Goal: Information Seeking & Learning: Learn about a topic

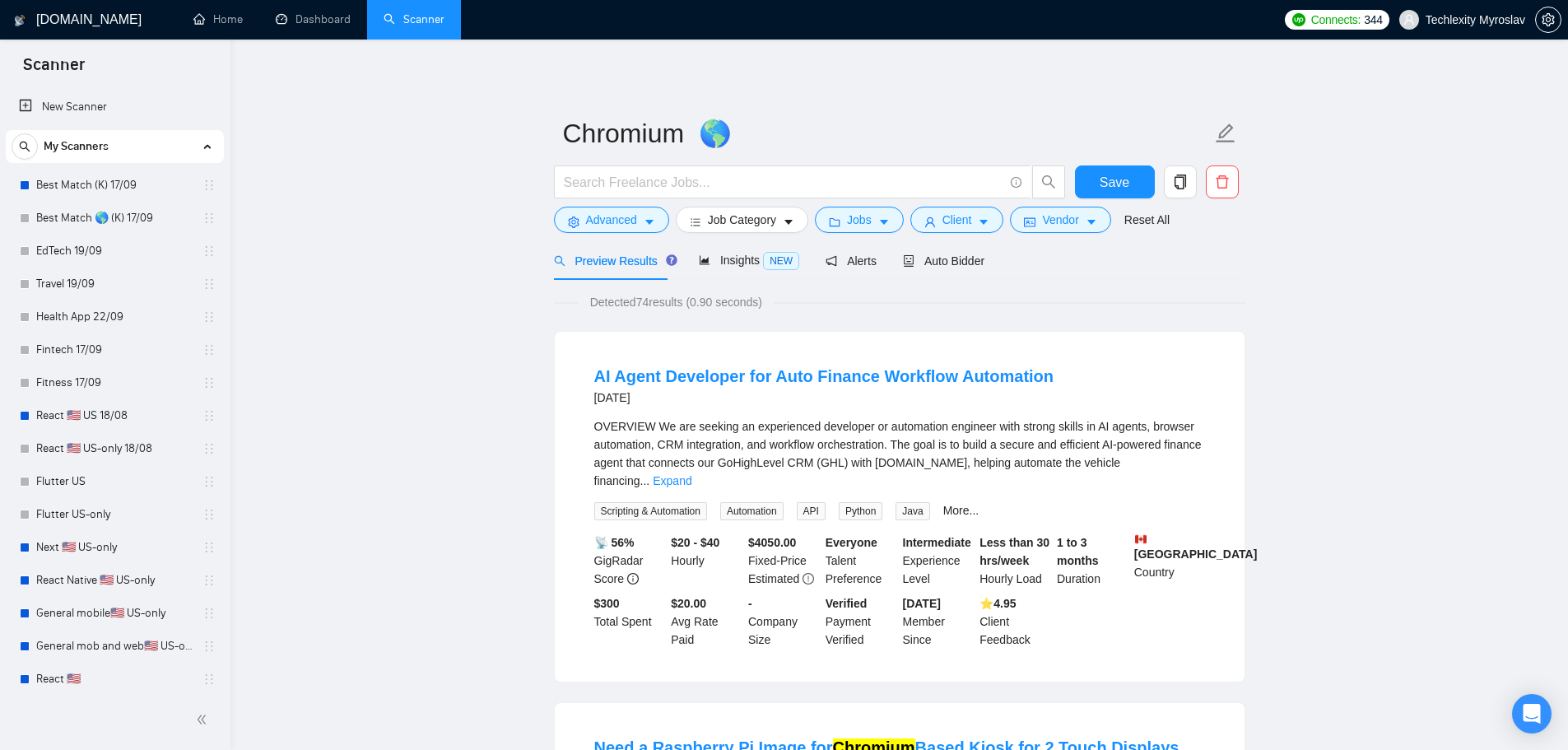
scroll to position [329, 0]
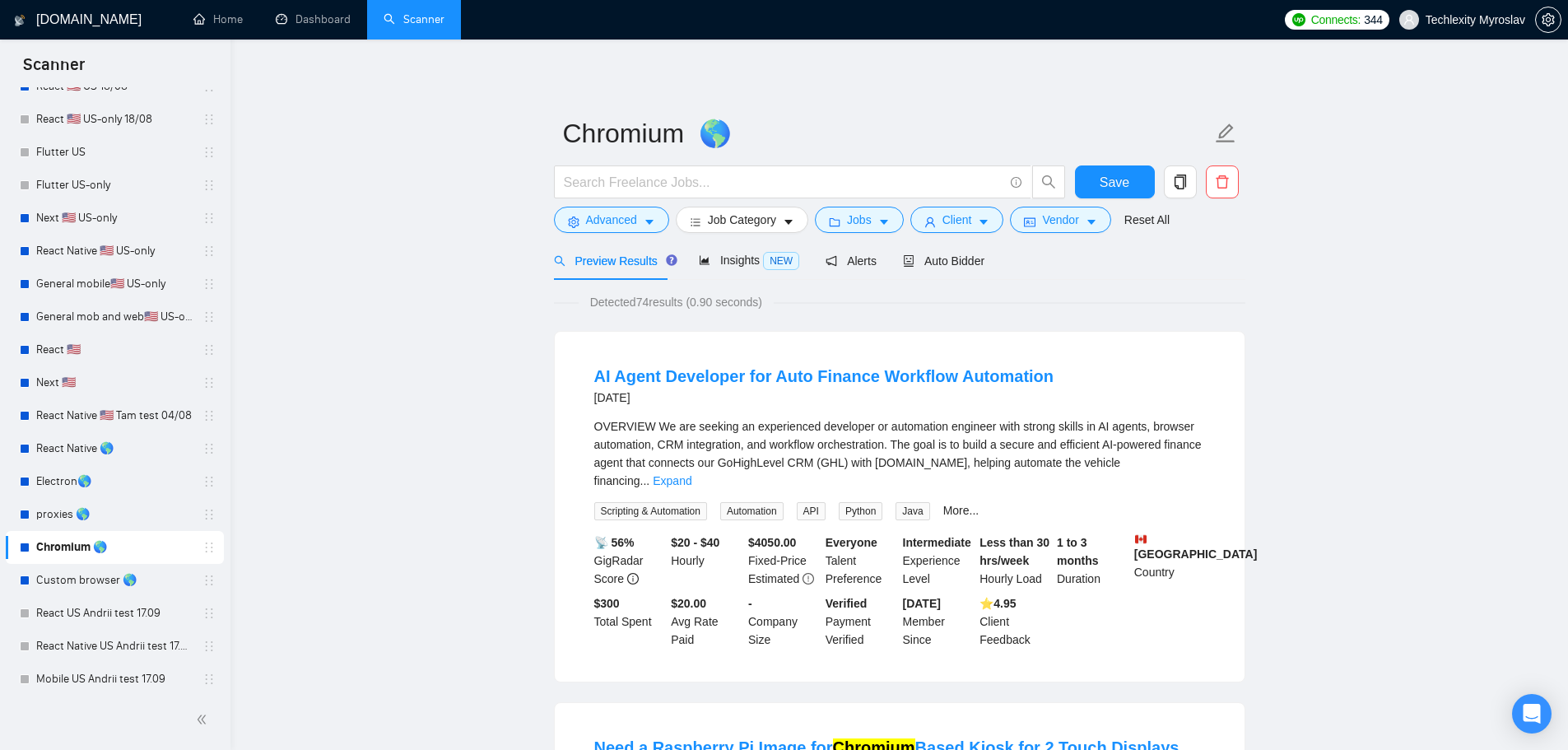
click at [589, 215] on span "Advanced" at bounding box center [611, 220] width 51 height 18
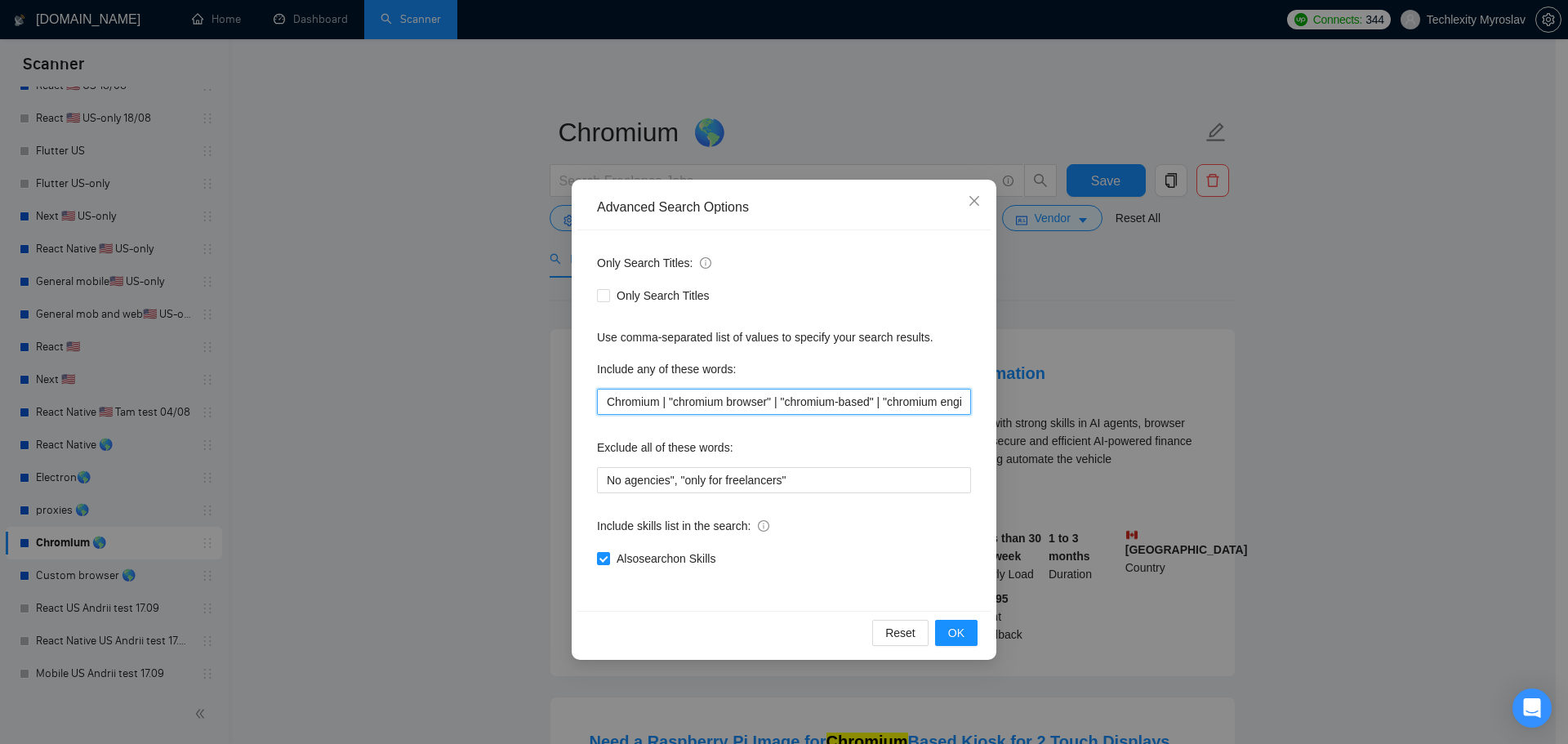
click at [768, 393] on input "Chromium | "chromium browser" | "chromium-based" | "chromium engine"" at bounding box center [784, 401] width 374 height 26
click at [958, 632] on span "OK" at bounding box center [956, 633] width 16 height 18
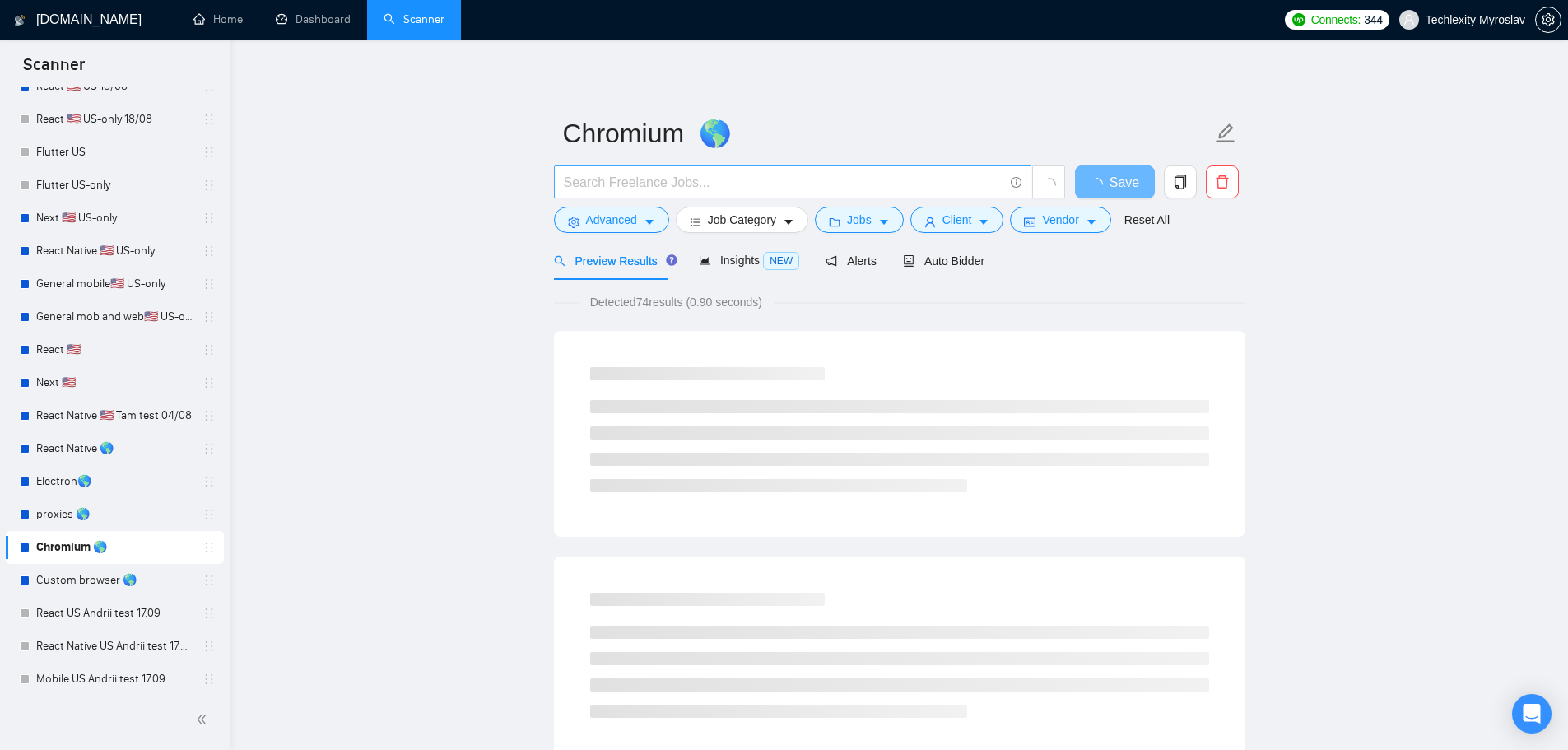
click at [643, 169] on span at bounding box center [792, 182] width 477 height 33
paste input "Chromium | "chromium browser" | "chromium-based" | "chromium engine""
type input "Chromium | "chromium browser" | "chromium-based" | "chromium engine""
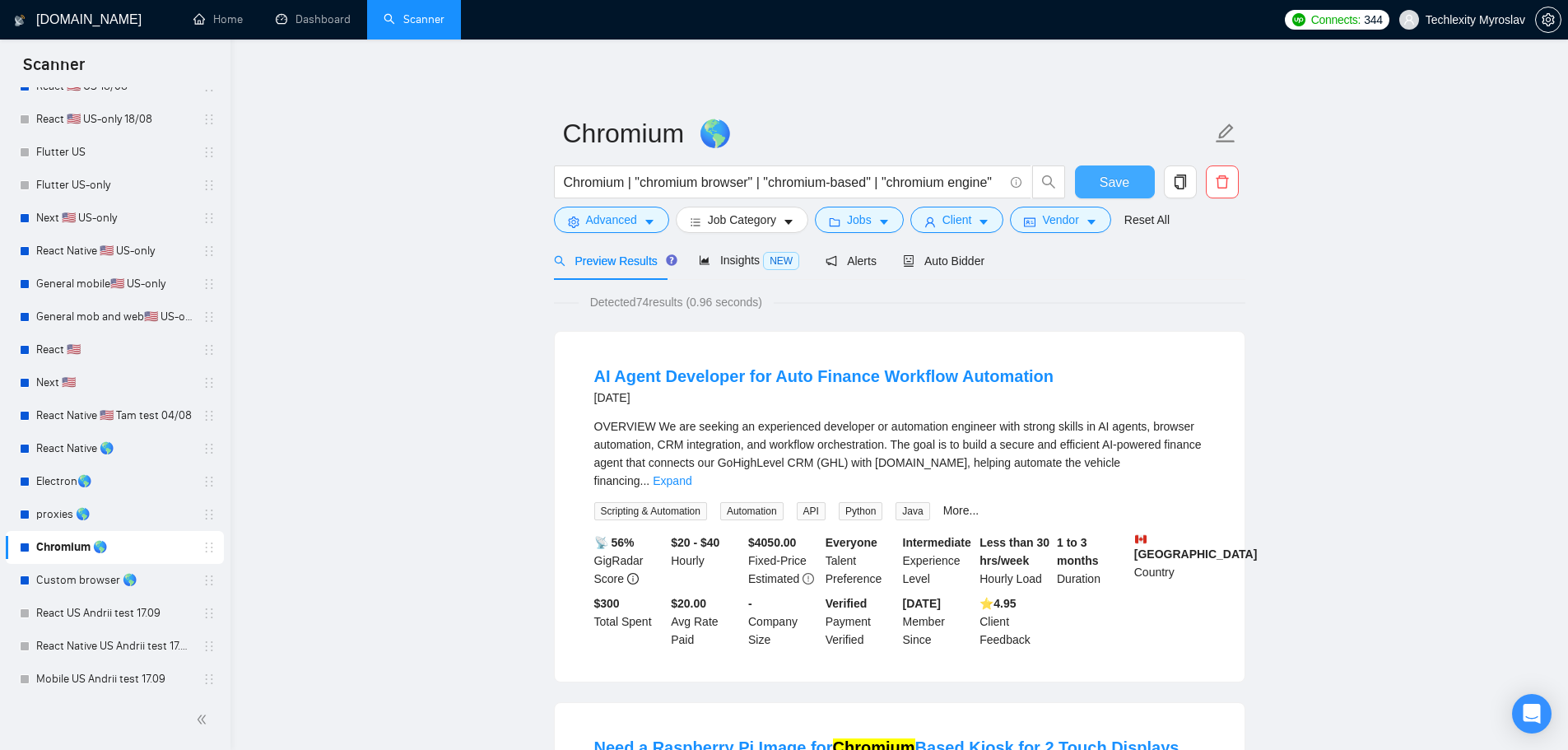
click at [1121, 181] on span "Save" at bounding box center [1114, 182] width 30 height 21
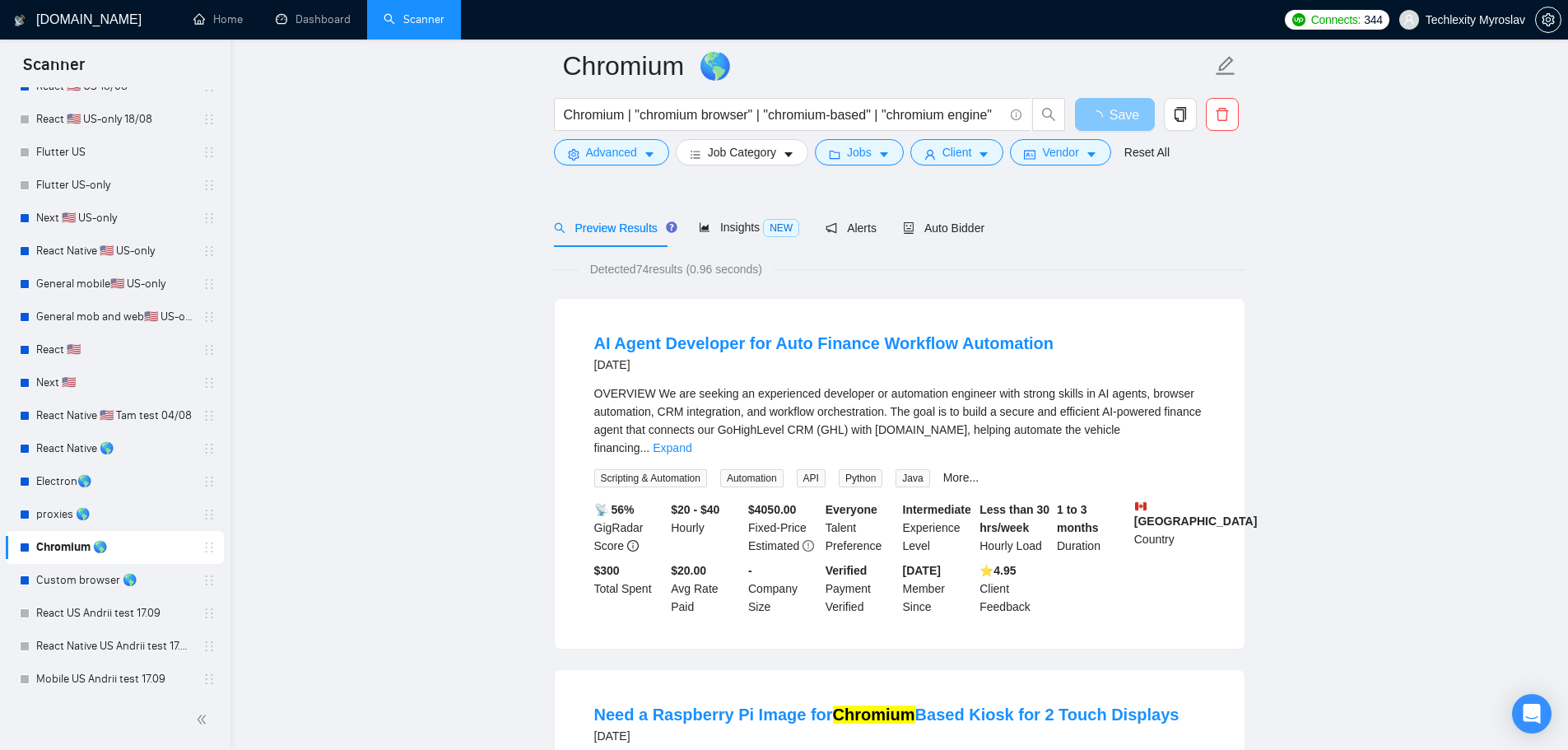
scroll to position [0, 0]
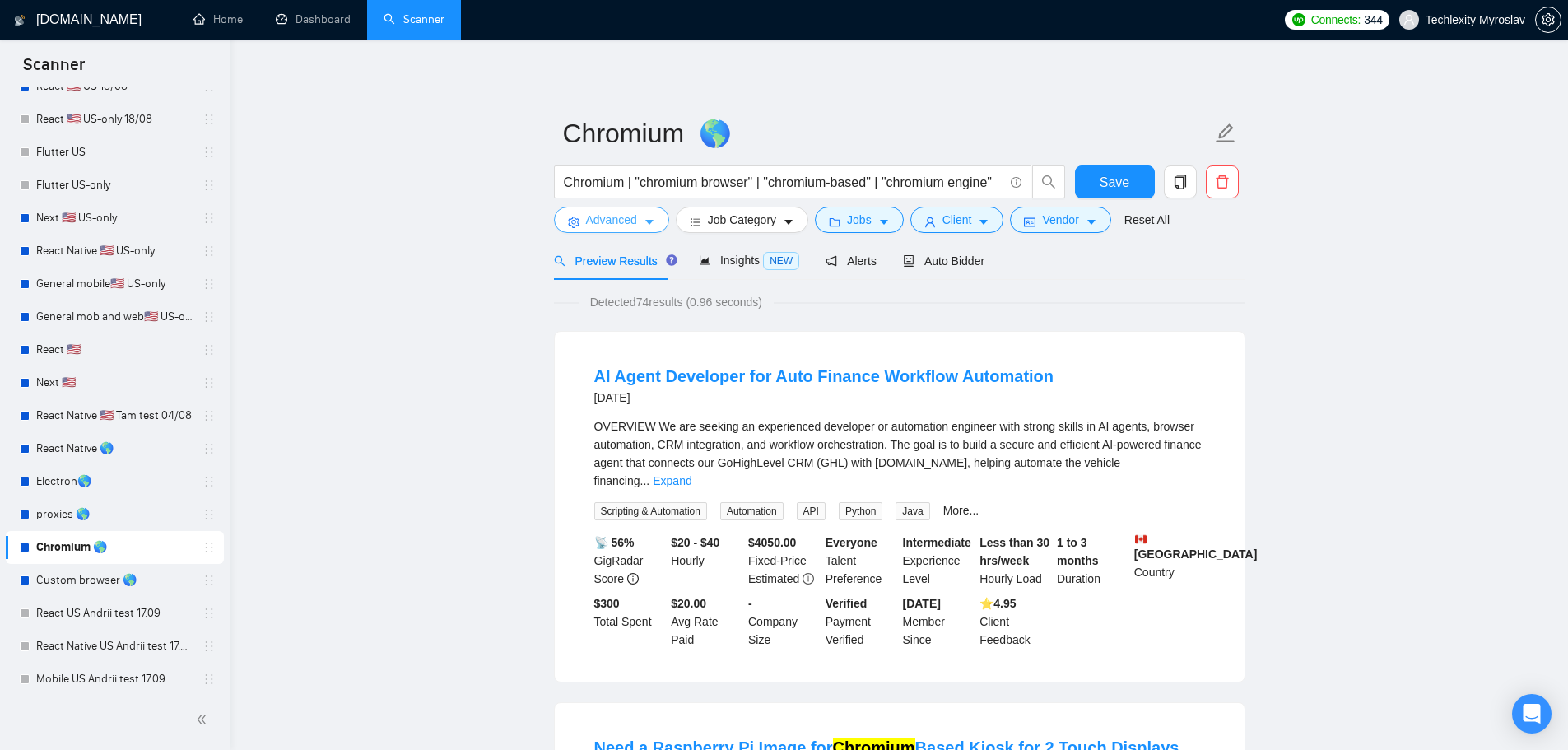
click at [595, 223] on span "Advanced" at bounding box center [611, 220] width 51 height 18
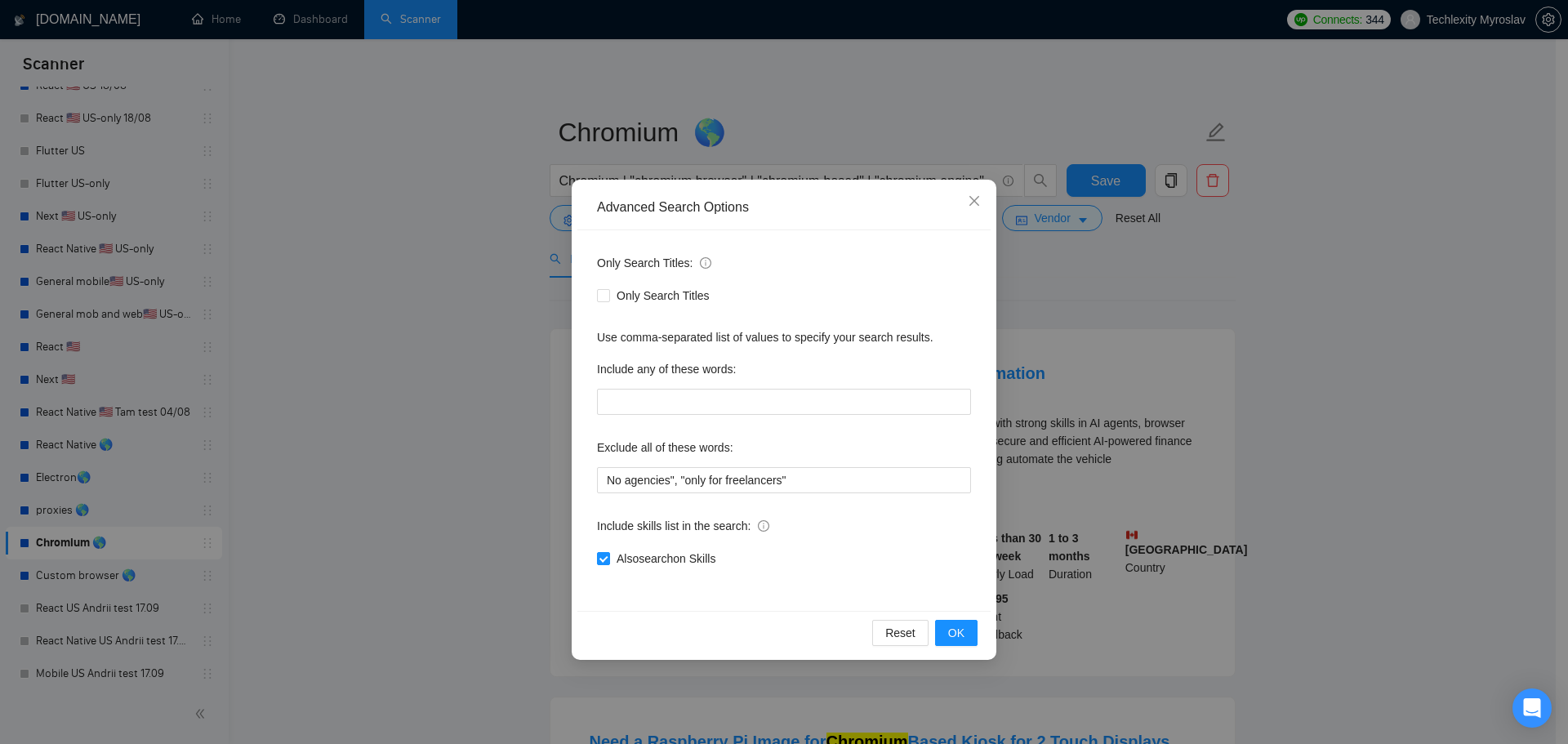
click at [474, 232] on div "Advanced Search Options Only Search Titles: Only Search Titles Use comma-separa…" at bounding box center [784, 372] width 1568 height 744
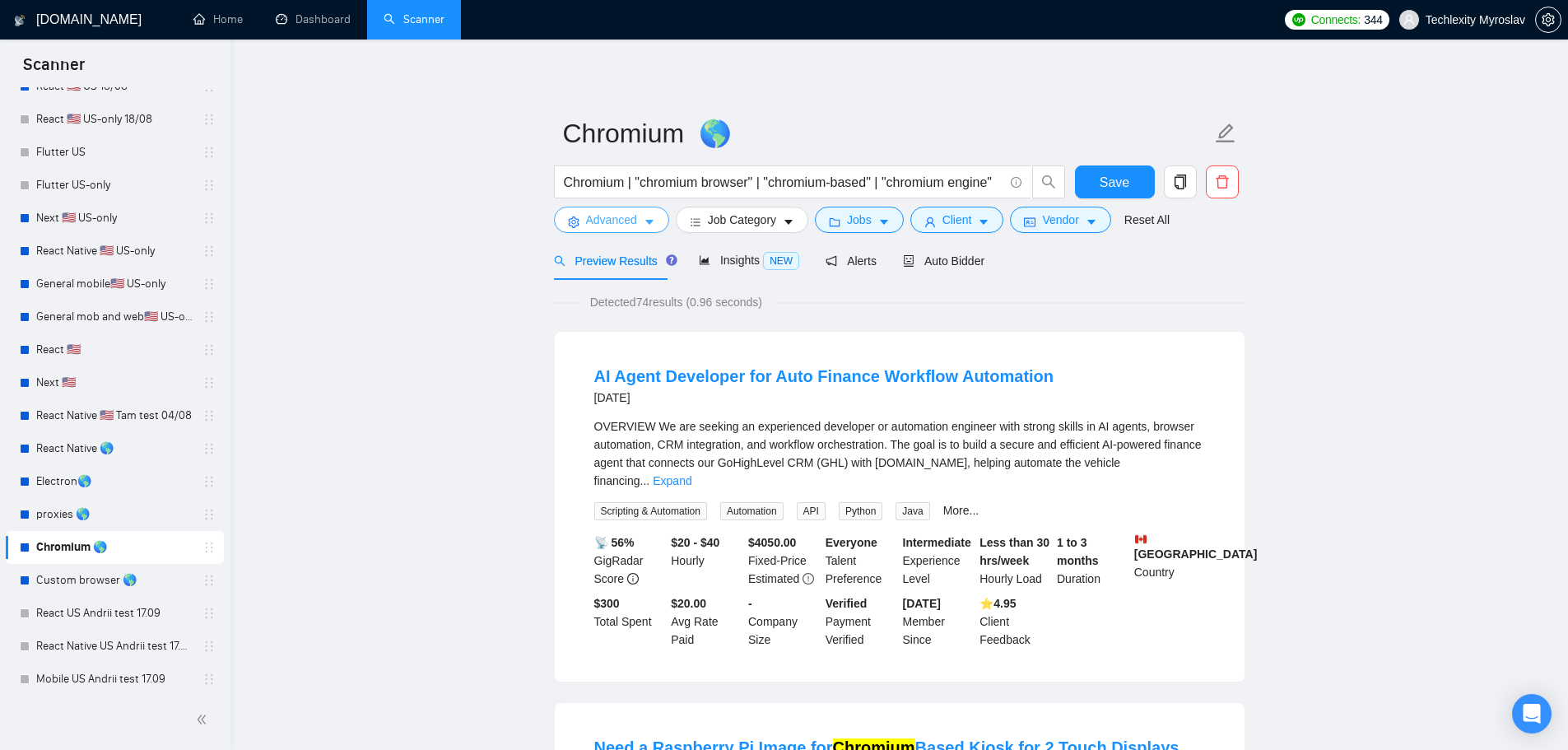
click at [586, 227] on button "Advanced" at bounding box center [611, 220] width 115 height 26
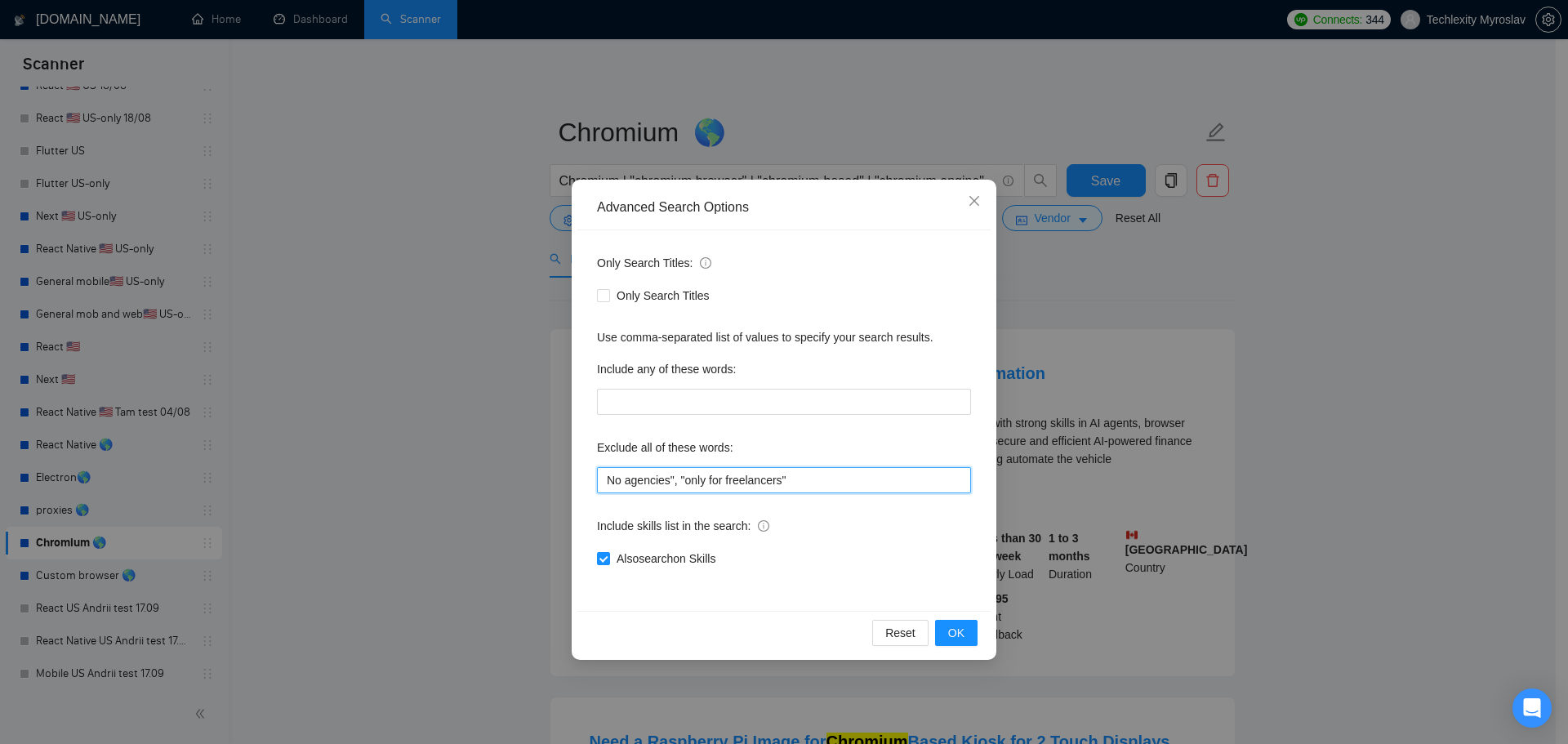
click at [605, 478] on input "No agencies", "only for freelancers"" at bounding box center [784, 480] width 374 height 26
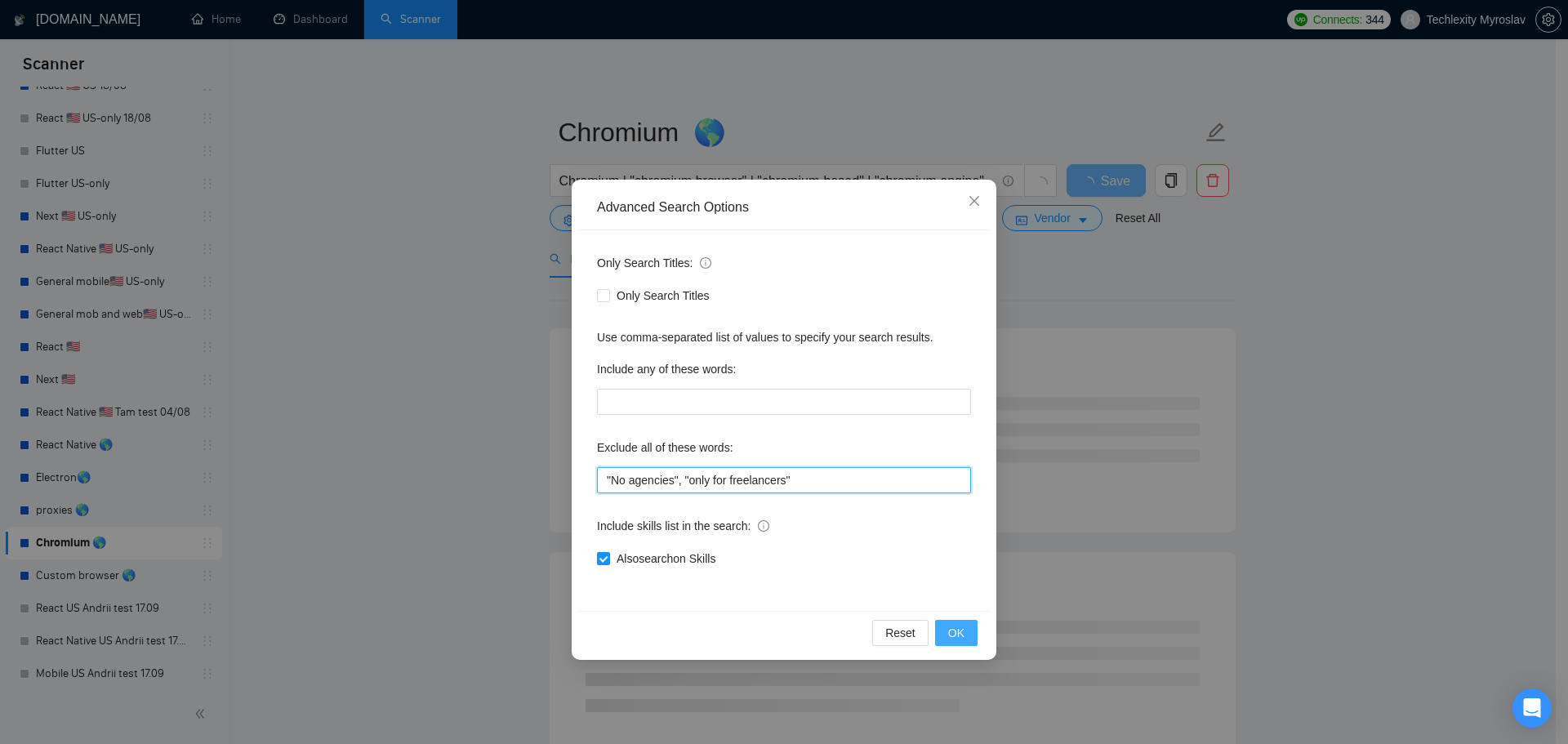
type input ""No agencies", "only for freelancers""
click at [966, 631] on button "OK" at bounding box center [956, 633] width 42 height 26
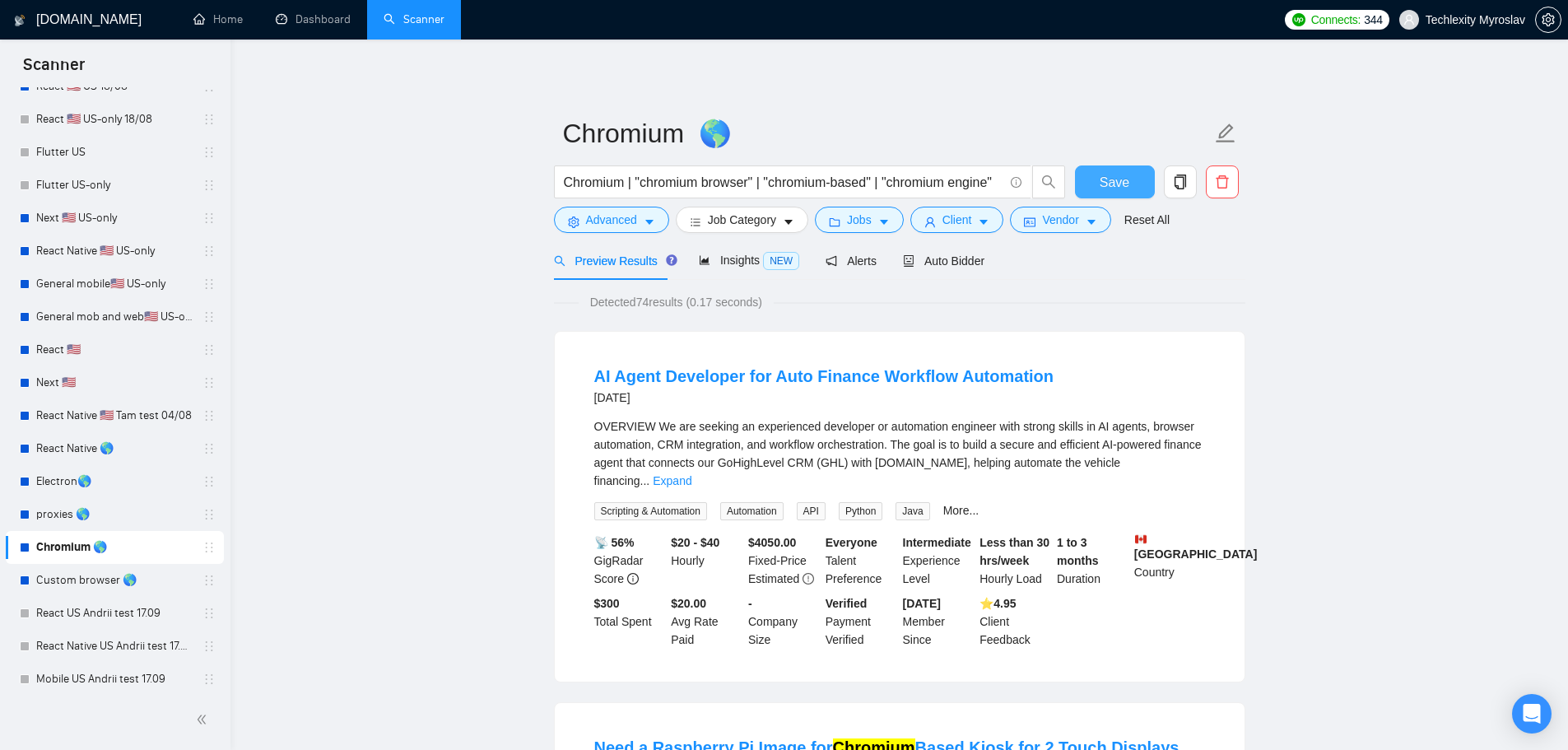
click at [1116, 181] on span "Save" at bounding box center [1114, 182] width 30 height 21
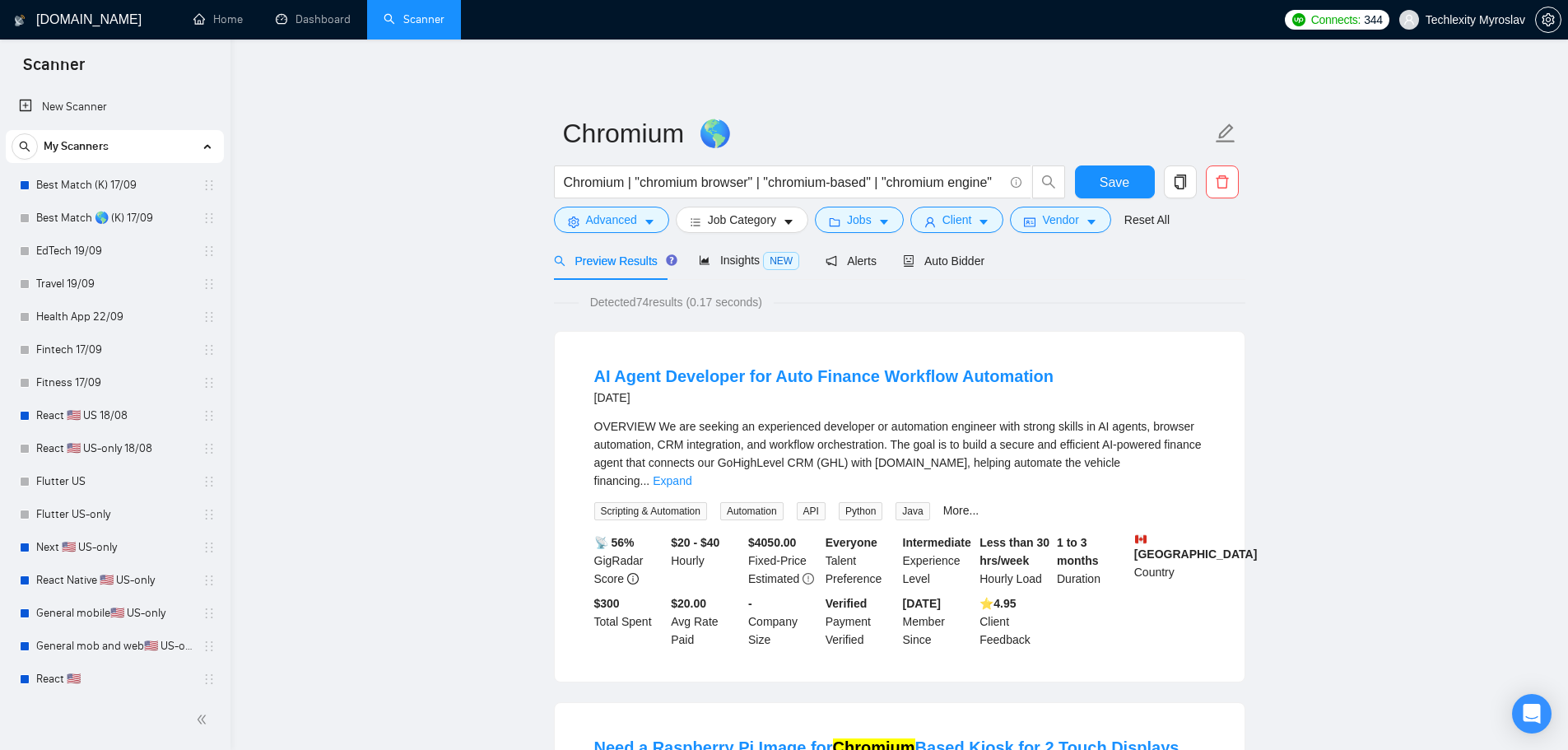
drag, startPoint x: 95, startPoint y: 249, endPoint x: 263, endPoint y: 266, distance: 168.9
click at [95, 249] on link "EdTech 19/09" at bounding box center [115, 251] width 156 height 33
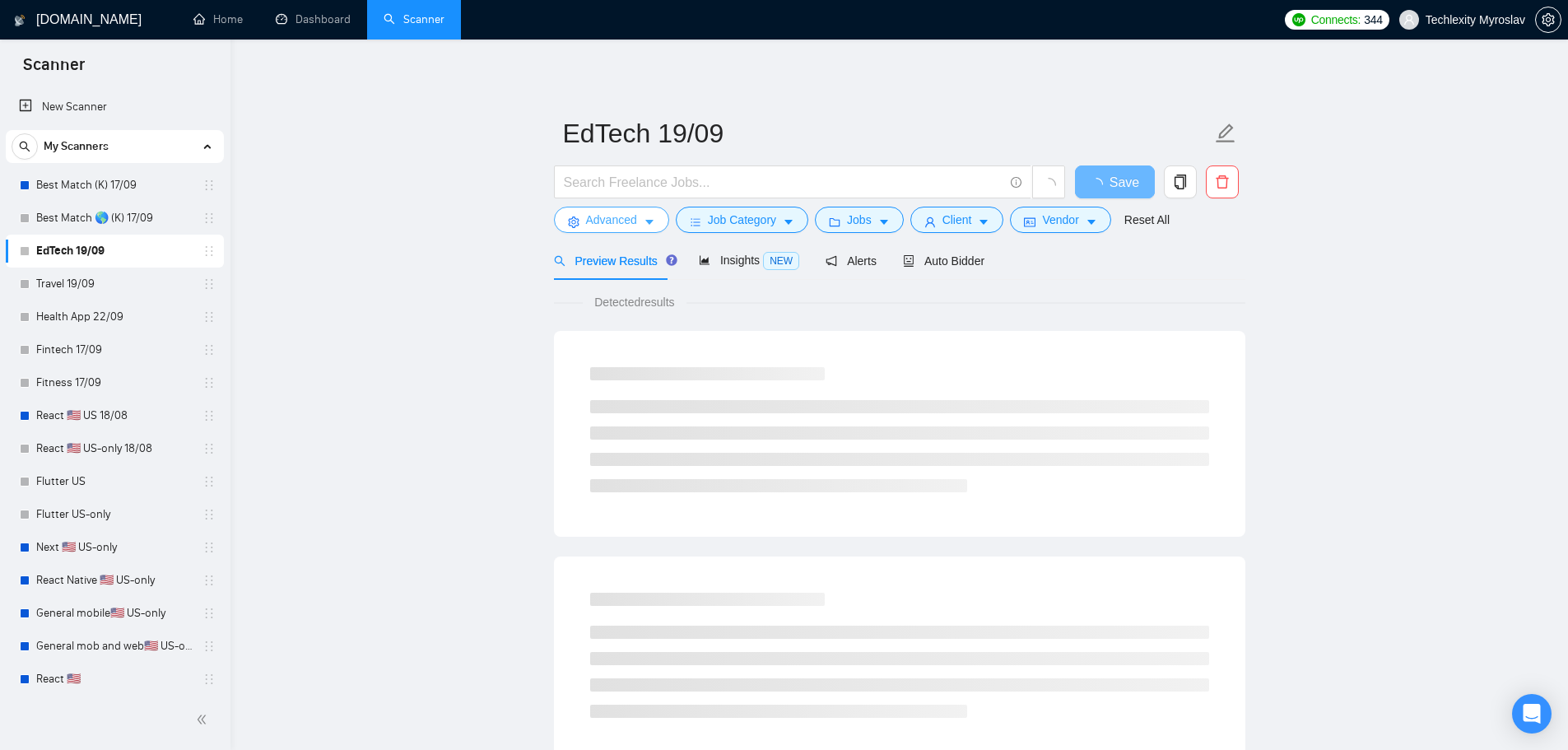
click at [605, 218] on span "Advanced" at bounding box center [611, 220] width 51 height 18
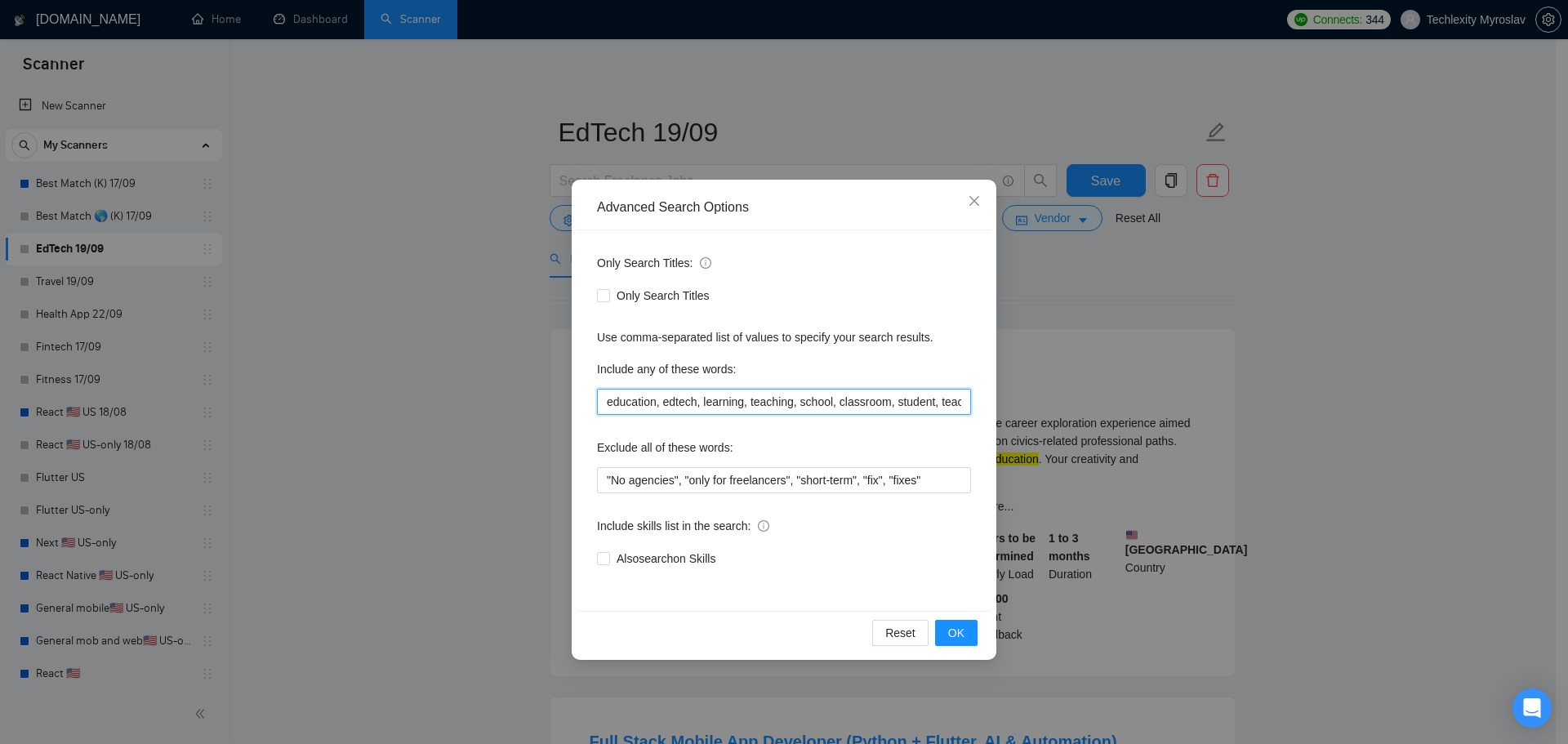
scroll to position [0, 148]
drag, startPoint x: 842, startPoint y: 402, endPoint x: 1073, endPoint y: 411, distance: 231.2
click at [1073, 411] on div "Advanced Search Options Only Search Titles: Only Search Titles Use comma-separa…" at bounding box center [784, 372] width 1568 height 744
click at [951, 402] on input "education, edtech, learning, teaching, school, classroom, student, teacher, e-l…" at bounding box center [784, 401] width 374 height 26
click at [921, 402] on input "education, edtech, learning, teaching, school, classroom, student, teacher, e-l…" at bounding box center [784, 401] width 374 height 26
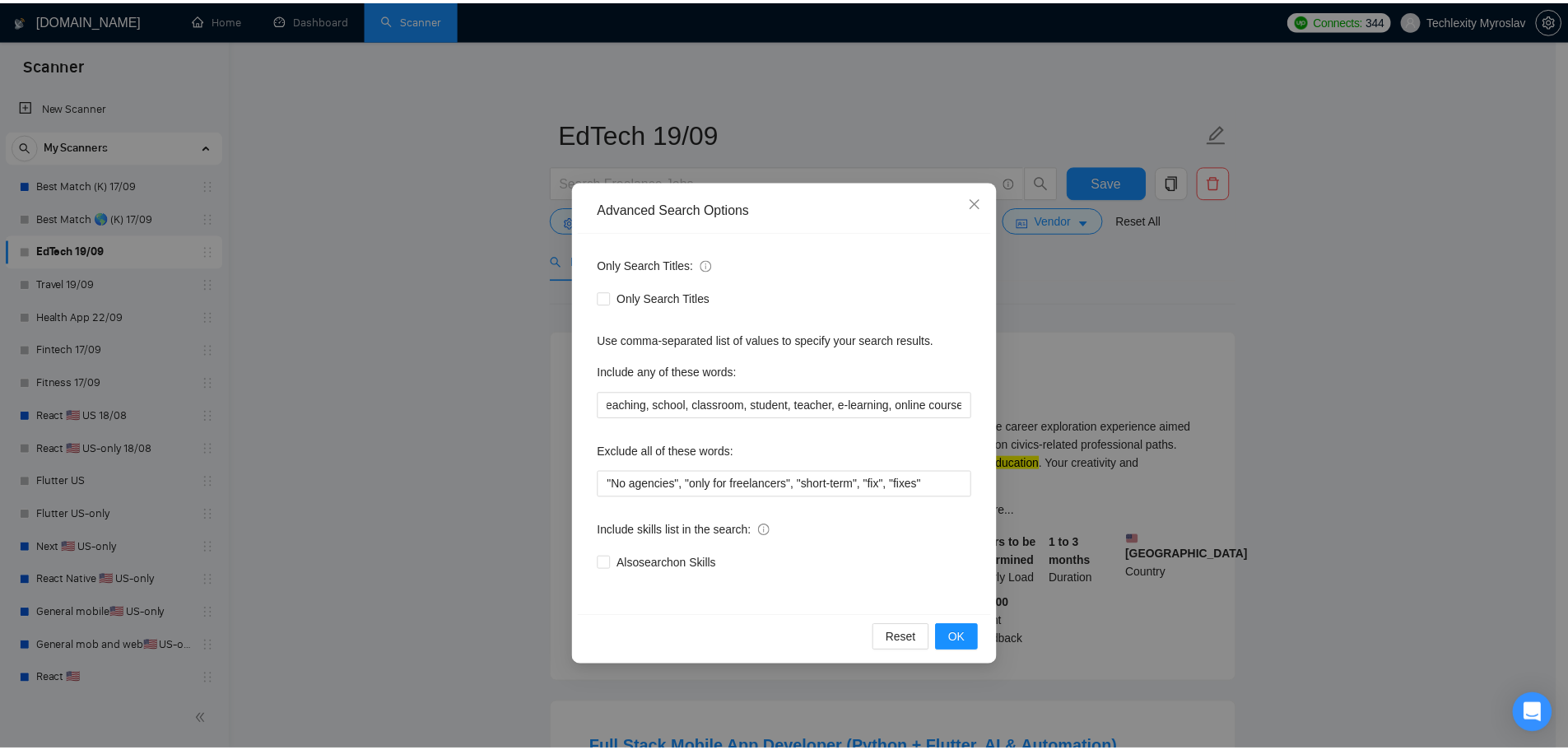
scroll to position [0, 0]
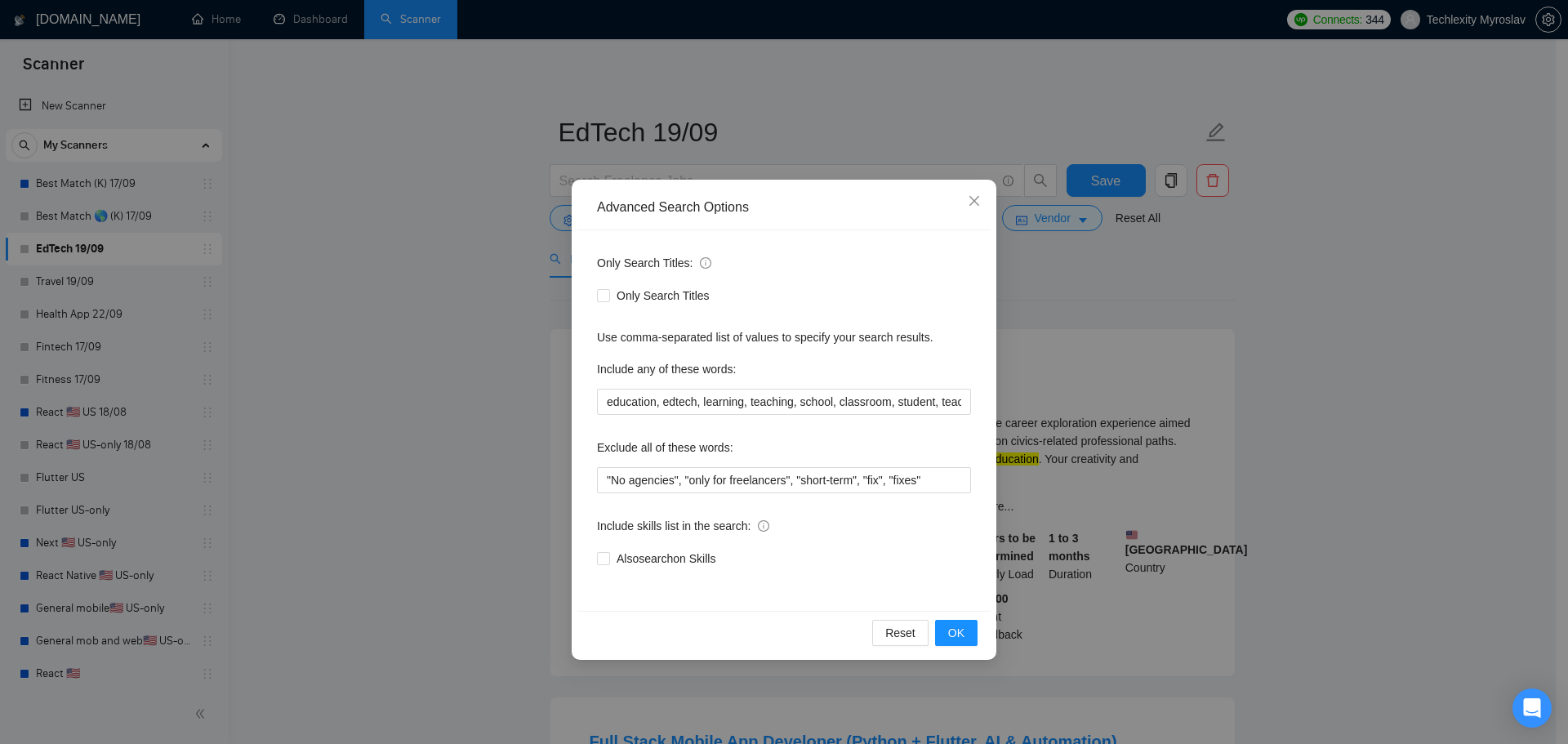
click at [843, 431] on div "Only Search Titles: Only Search Titles Use comma-separated list of values to sp…" at bounding box center [784, 420] width 413 height 381
click at [963, 627] on span "OK" at bounding box center [956, 633] width 16 height 18
